Goal: Entertainment & Leisure: Consume media (video, audio)

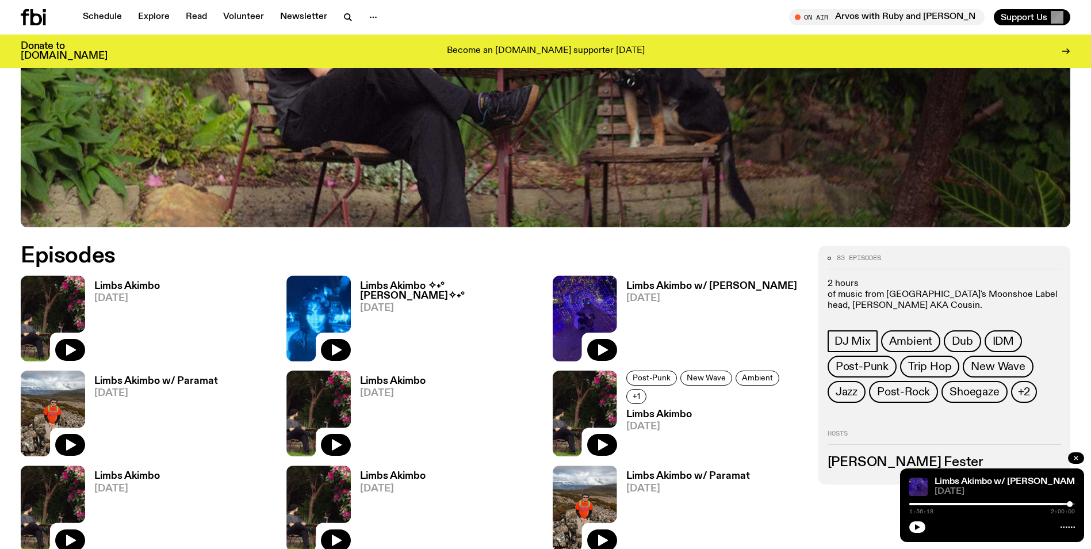
scroll to position [239, 0]
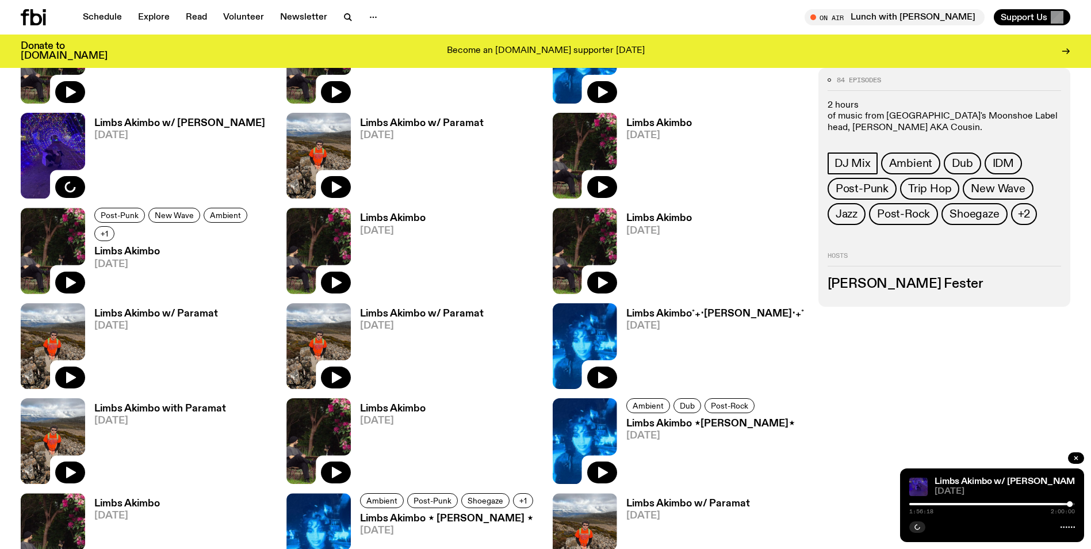
scroll to position [797, 0]
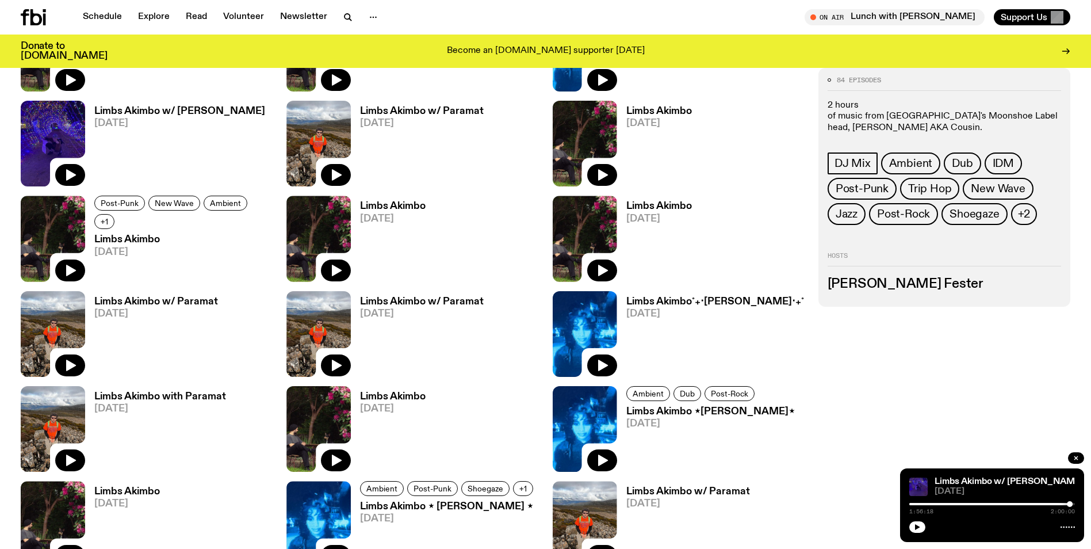
click at [668, 301] on h3 "Limbs Akimbo˚₊‧[PERSON_NAME]‧₊˚" at bounding box center [715, 302] width 178 height 10
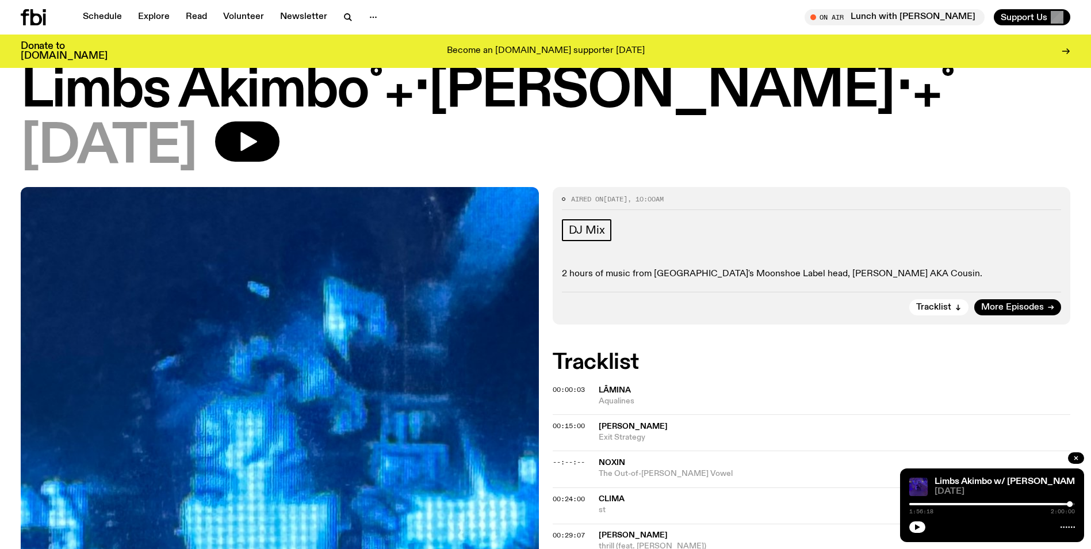
scroll to position [58, 0]
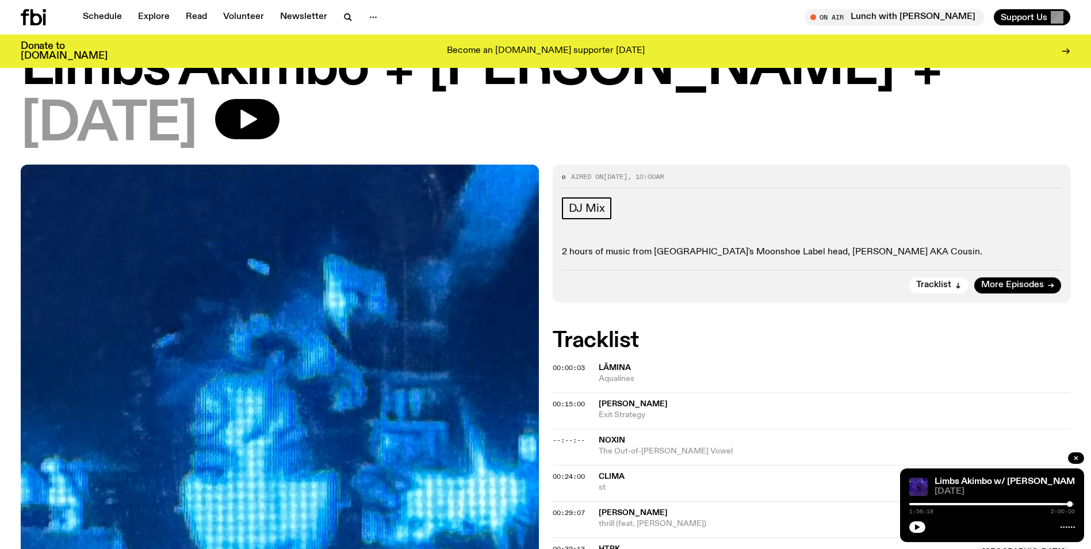
click at [920, 526] on icon "button" at bounding box center [917, 526] width 7 height 7
click at [259, 114] on icon "button" at bounding box center [247, 119] width 23 height 23
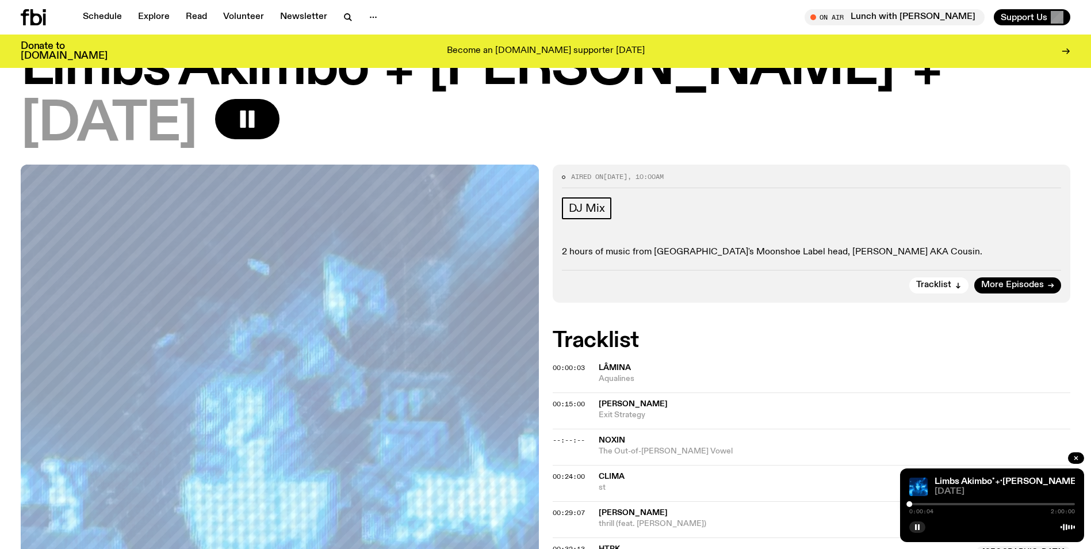
click at [916, 504] on div at bounding box center [992, 504] width 166 height 2
click at [920, 503] on div at bounding box center [992, 504] width 166 height 2
drag, startPoint x: 915, startPoint y: 525, endPoint x: 903, endPoint y: 510, distance: 18.9
click at [915, 525] on icon "button" at bounding box center [917, 526] width 7 height 7
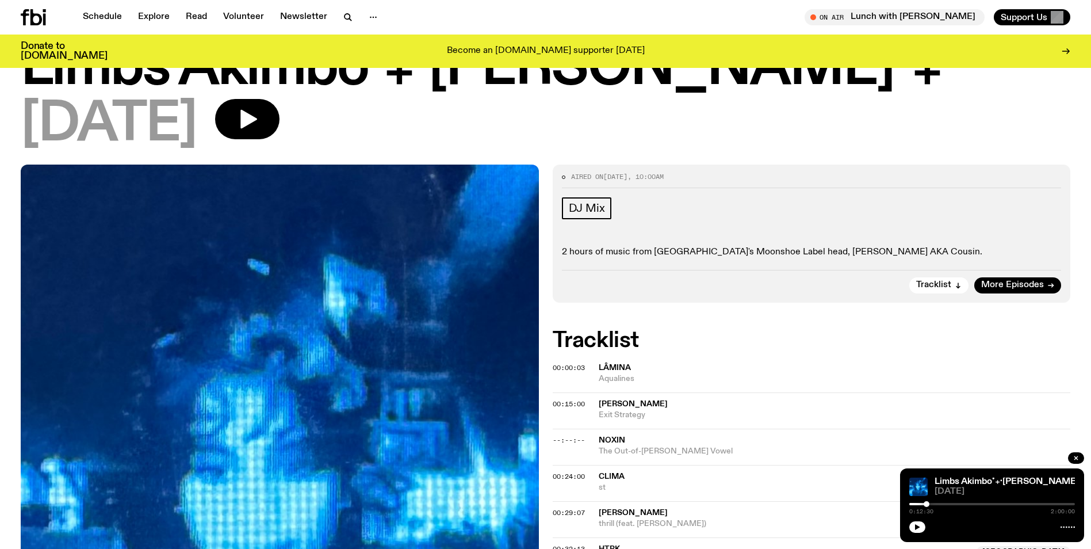
click at [918, 528] on icon "button" at bounding box center [917, 527] width 5 height 6
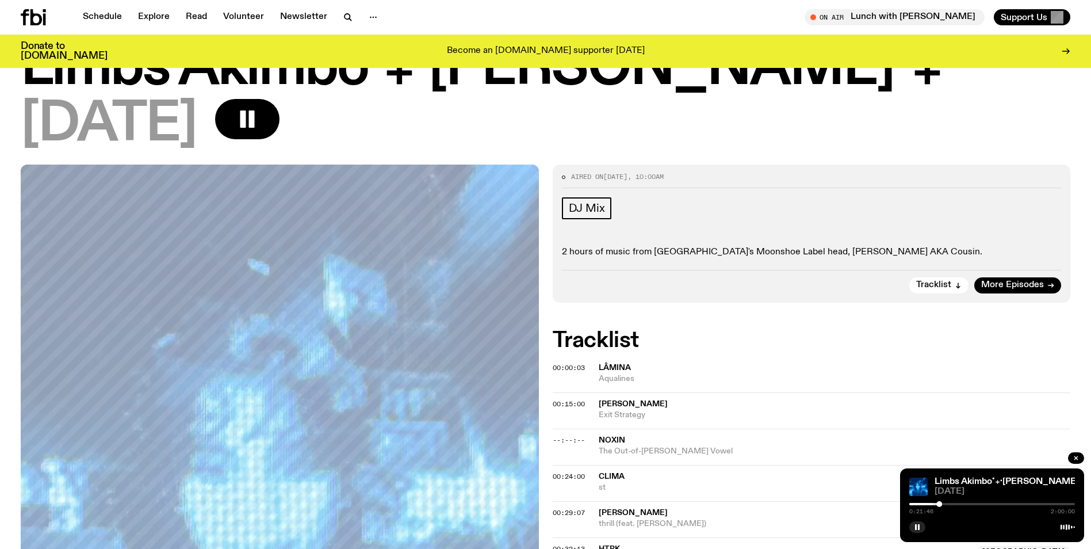
click at [943, 505] on div "0:21:46 2:00:00" at bounding box center [992, 507] width 166 height 14
click at [917, 525] on icon "button" at bounding box center [917, 526] width 7 height 7
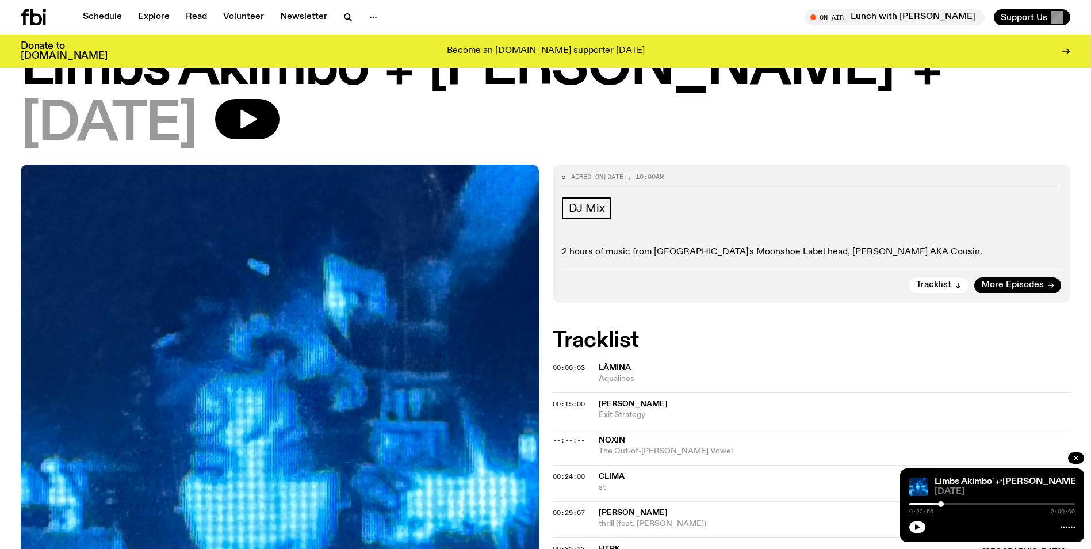
click at [917, 527] on icon "button" at bounding box center [917, 527] width 5 height 6
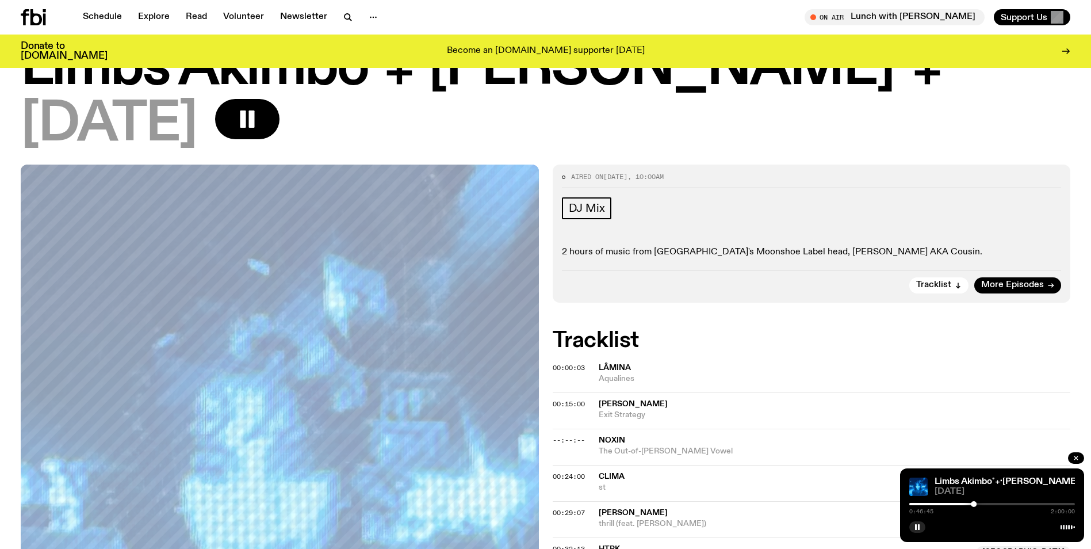
click at [919, 527] on rect "button" at bounding box center [919, 527] width 2 height 6
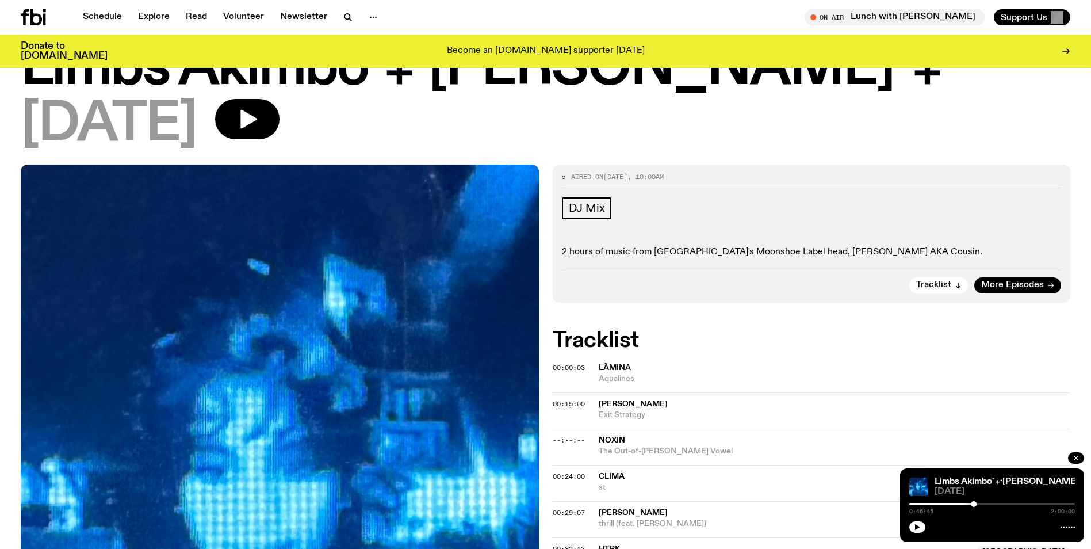
click at [919, 527] on icon "button" at bounding box center [917, 527] width 5 height 6
